Goal: Transaction & Acquisition: Purchase product/service

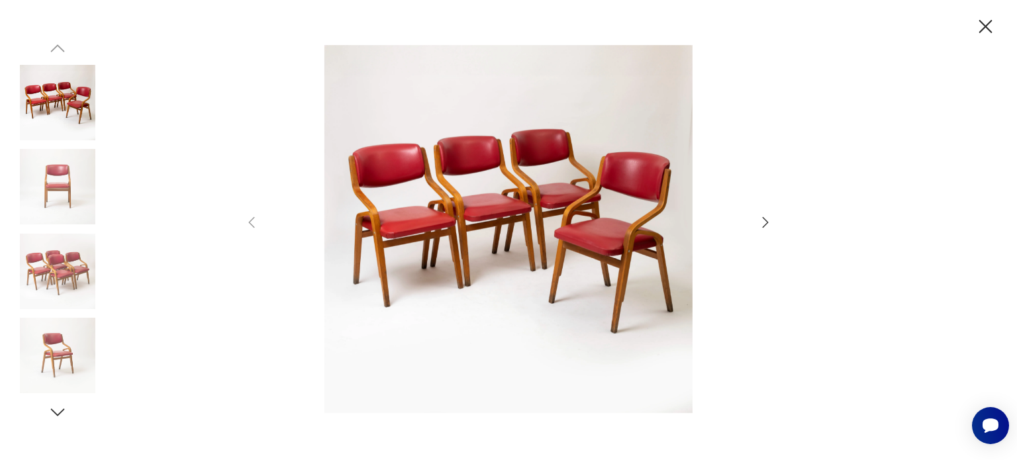
click at [772, 225] on icon "button" at bounding box center [766, 223] width 16 height 16
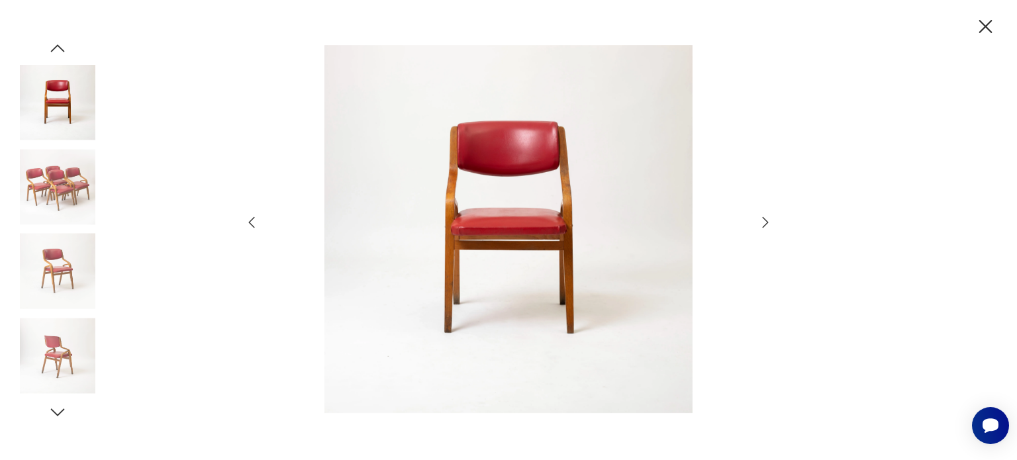
click at [772, 225] on icon "button" at bounding box center [766, 223] width 16 height 16
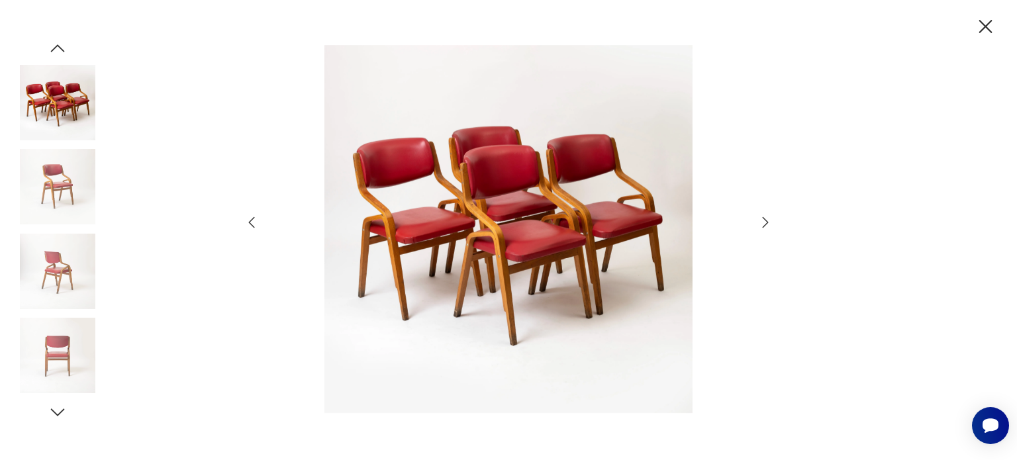
click at [772, 225] on icon "button" at bounding box center [766, 223] width 16 height 16
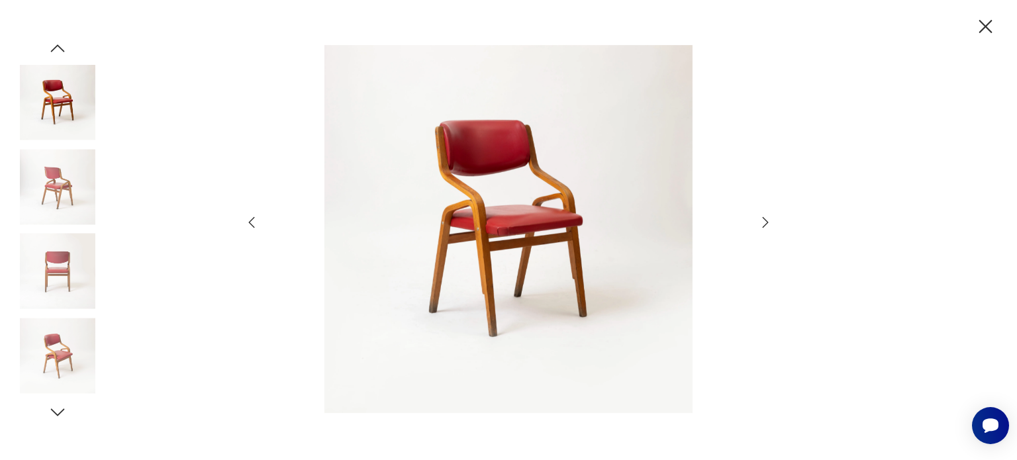
click at [772, 225] on icon "button" at bounding box center [766, 223] width 16 height 16
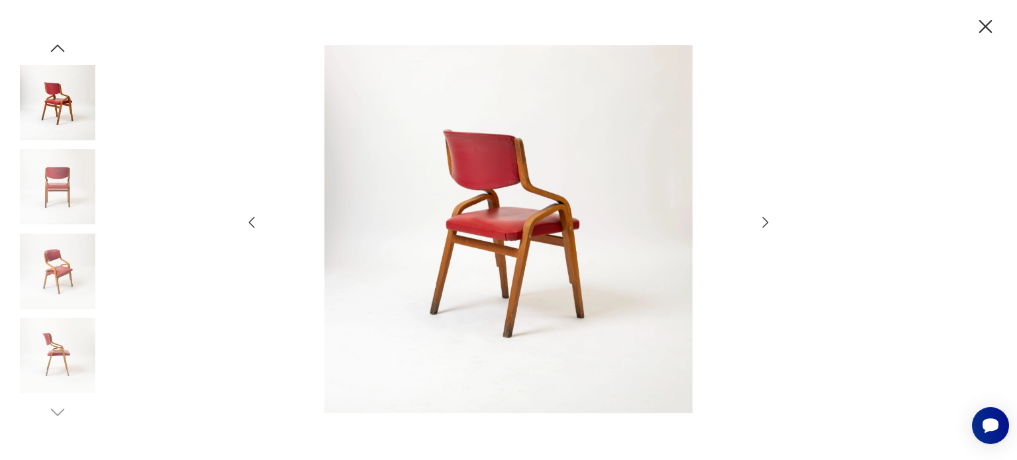
click at [772, 225] on icon "button" at bounding box center [766, 223] width 16 height 16
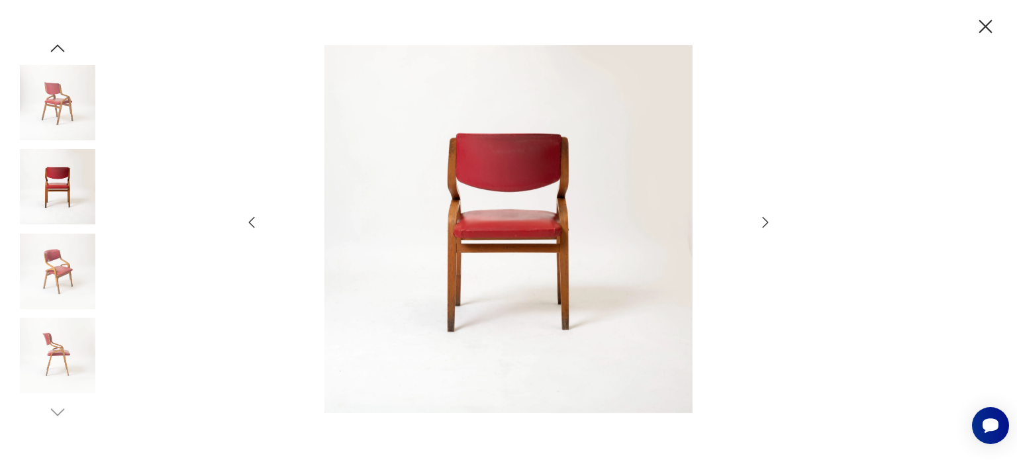
click at [772, 225] on icon "button" at bounding box center [766, 223] width 16 height 16
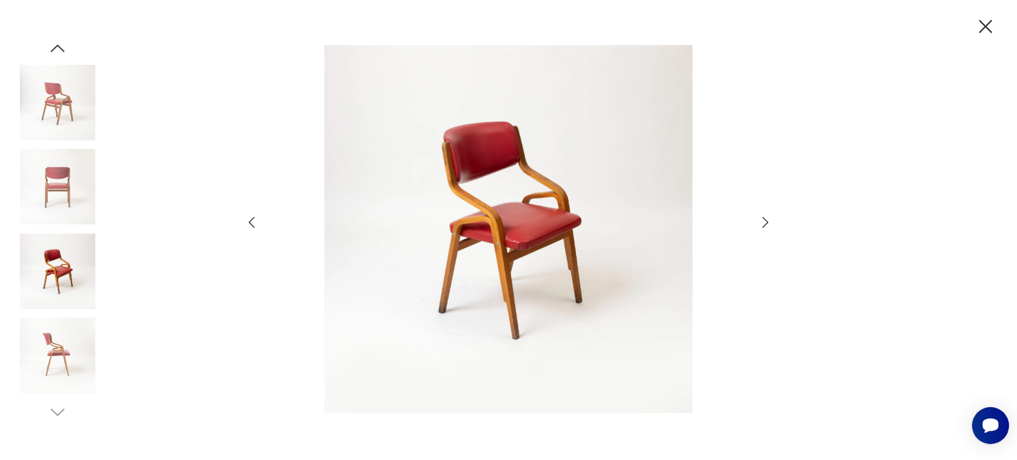
click at [772, 225] on icon "button" at bounding box center [766, 223] width 16 height 16
